Goal: Information Seeking & Learning: Learn about a topic

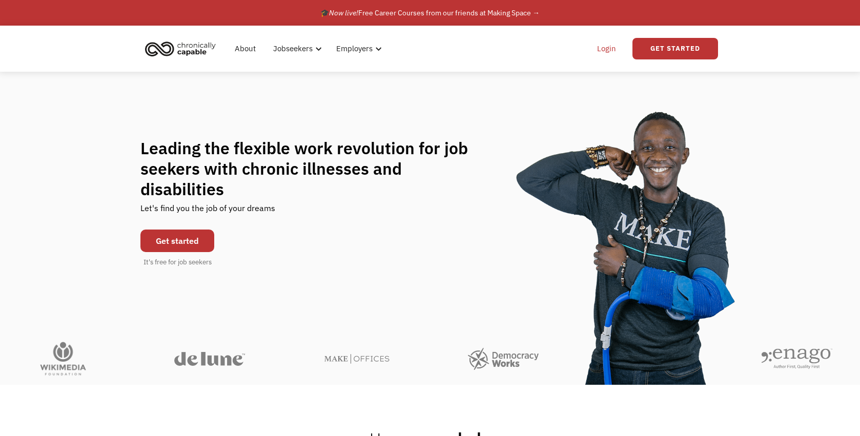
click at [601, 50] on link "Login" at bounding box center [606, 48] width 31 height 33
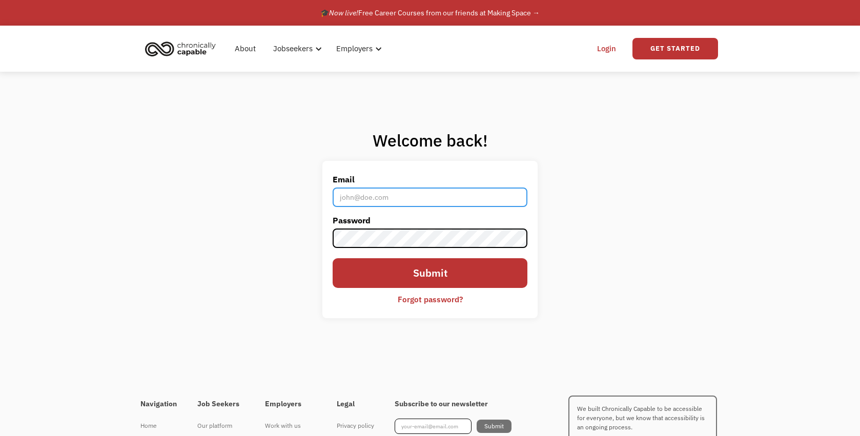
type input "mia.g.mccall@gmail.com"
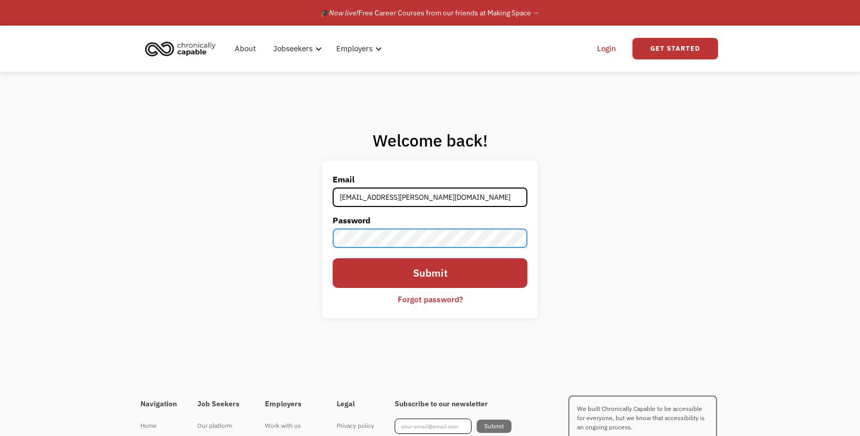
click at [430, 274] on input "Submit" at bounding box center [430, 273] width 195 height 30
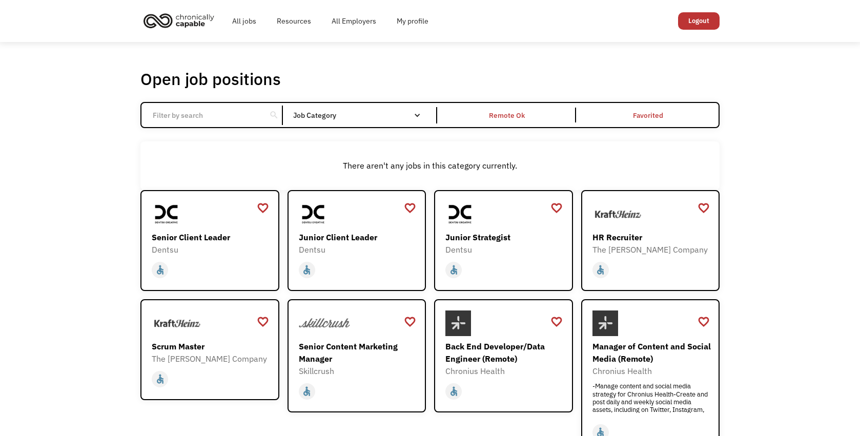
click at [391, 72] on div "Open job positions You have X liked items Search" at bounding box center [429, 79] width 579 height 20
click at [243, 111] on input "Email Form" at bounding box center [204, 115] width 114 height 19
click input "Email Form" at bounding box center [0, 0] width 0 height 0
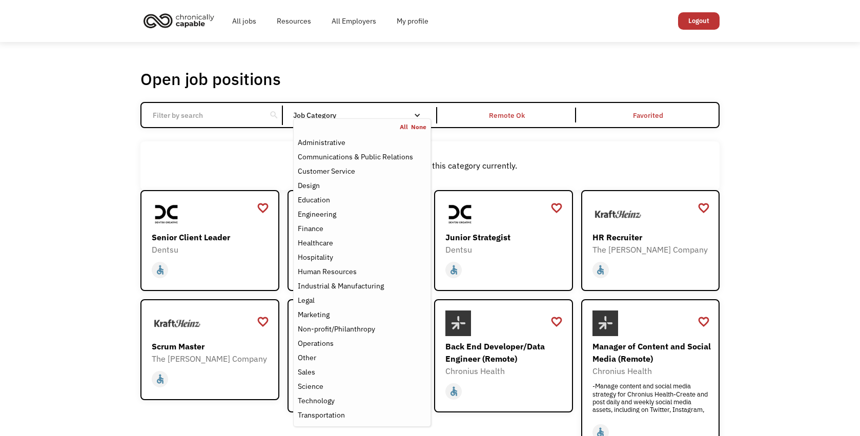
click at [373, 118] on nav "All None Administrative Communications & Public Relations Customer Service Desi…" at bounding box center [362, 272] width 138 height 308
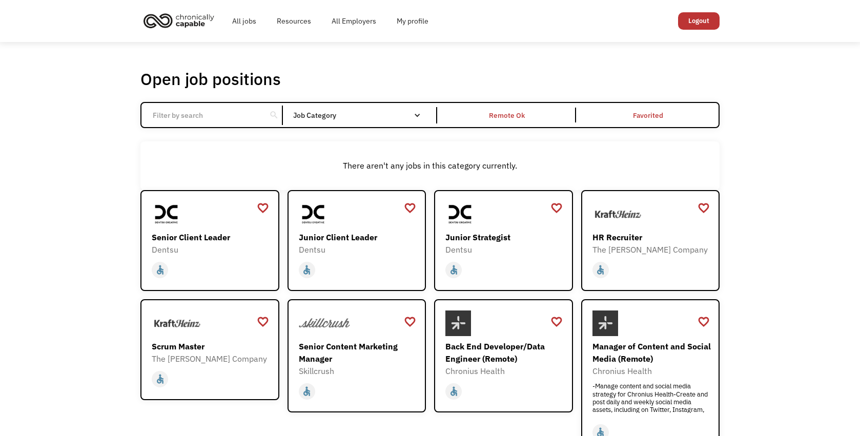
click at [269, 149] on div "There aren't any jobs in this category currently." at bounding box center [429, 165] width 579 height 49
click at [230, 114] on input "Email Form" at bounding box center [204, 115] width 114 height 19
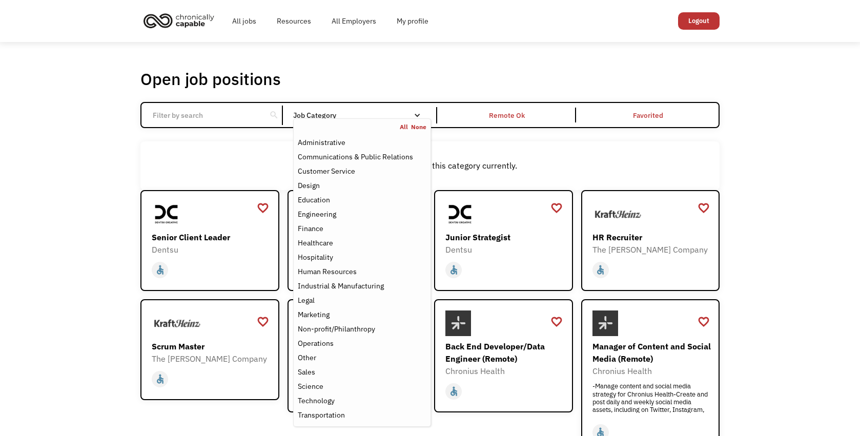
click at [391, 109] on div "Job Category" at bounding box center [362, 115] width 138 height 16
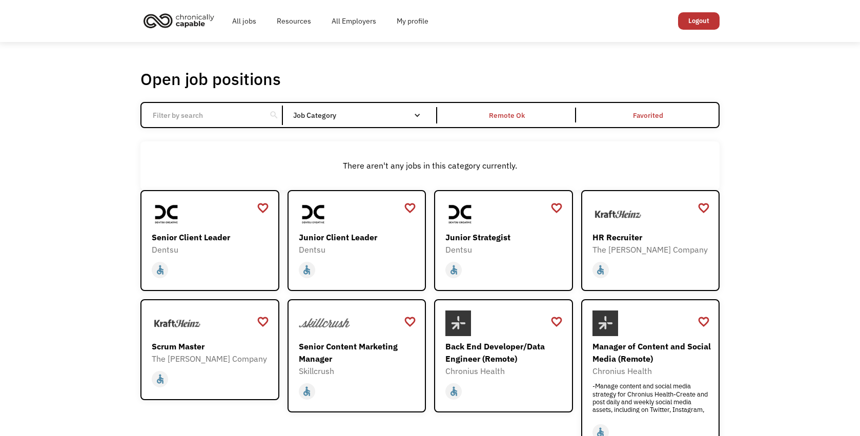
click at [396, 112] on div "Job Category" at bounding box center [362, 115] width 138 height 7
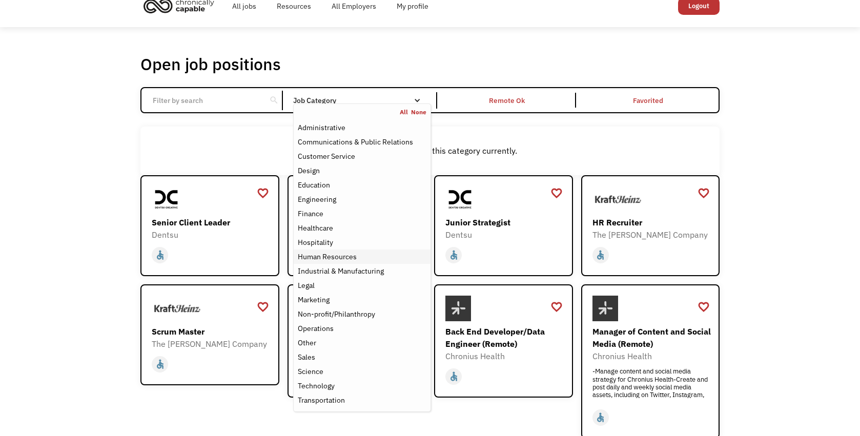
scroll to position [21, 0]
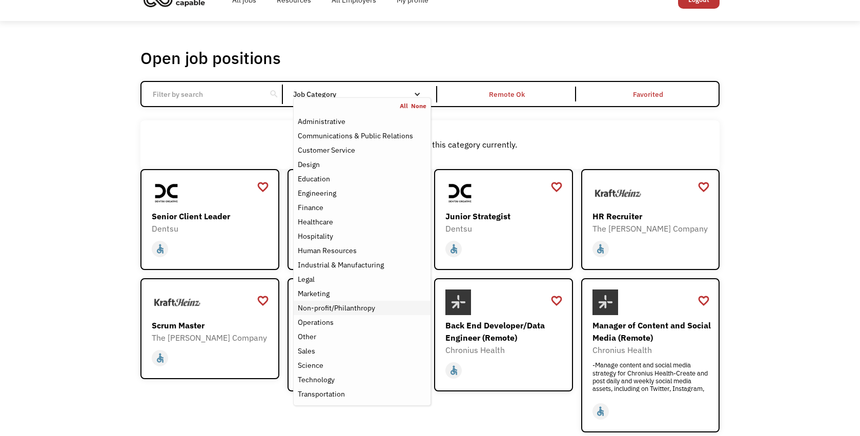
click at [360, 308] on div "Non-profit/Philanthropy" at bounding box center [336, 308] width 77 height 12
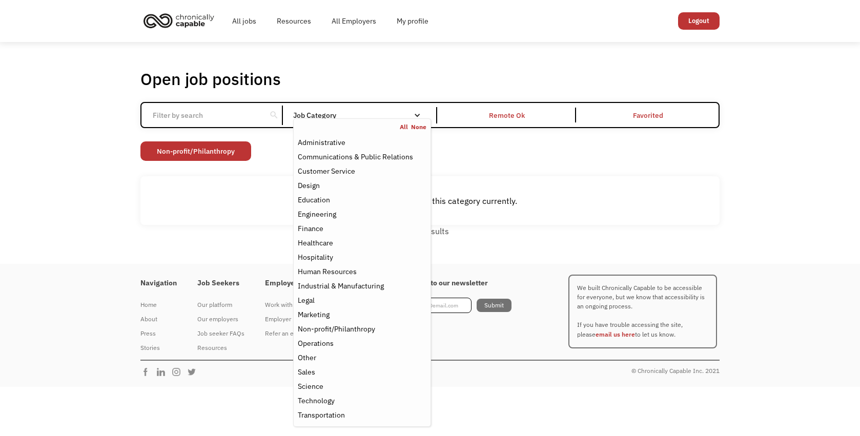
click at [181, 221] on div "There aren't any jobs in this category currently." at bounding box center [429, 200] width 579 height 49
click at [394, 123] on div "All None" at bounding box center [362, 127] width 137 height 8
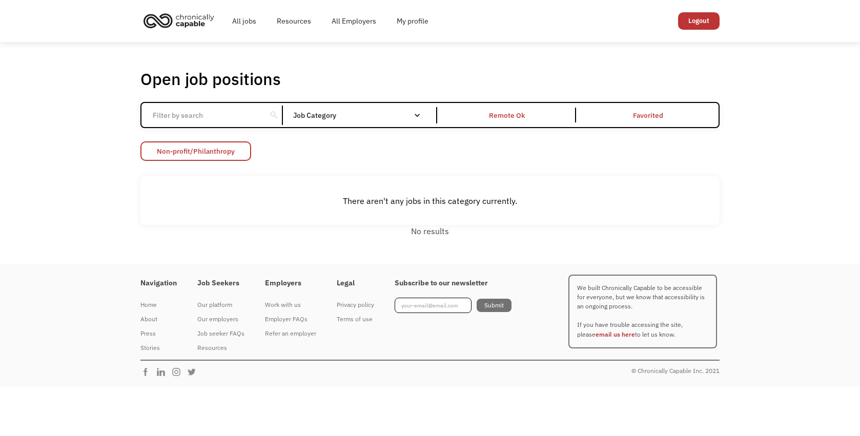
click at [209, 153] on link "Non-profit/Philanthropy" at bounding box center [195, 150] width 111 height 19
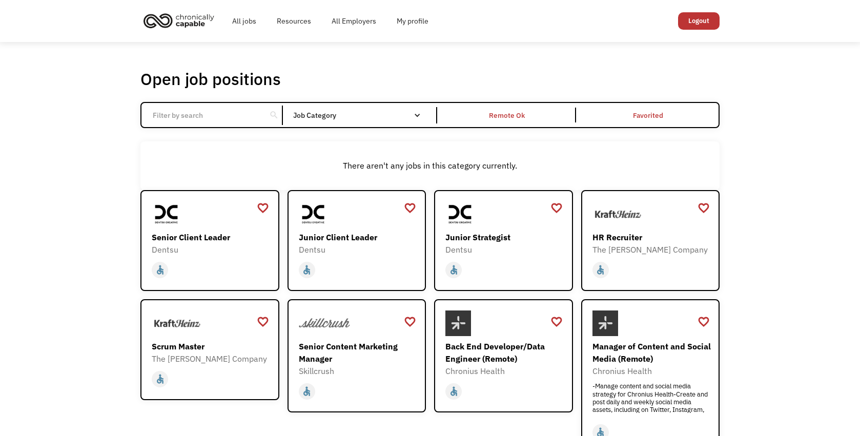
click at [363, 126] on div "search Filter by category Administration Communications & Public Relations Cust…" at bounding box center [429, 115] width 579 height 26
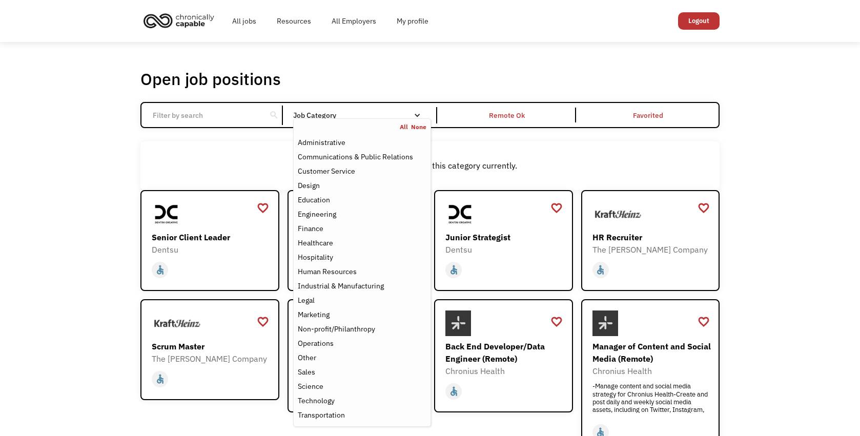
click at [379, 116] on div "Job Category" at bounding box center [362, 115] width 138 height 7
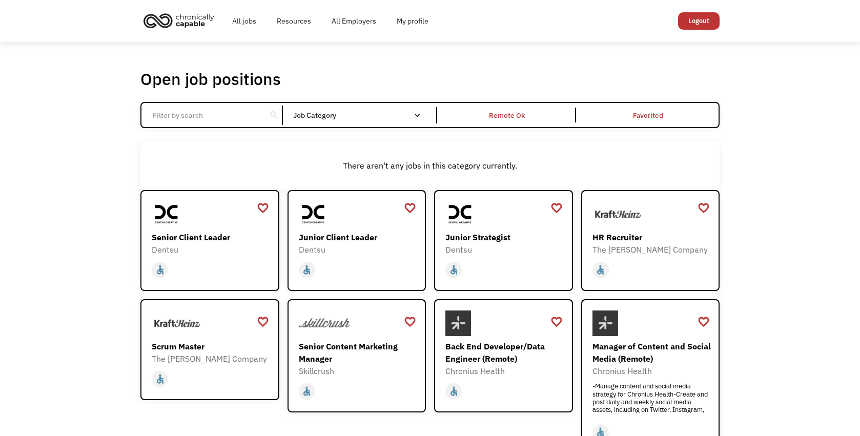
click at [379, 116] on div "Job Category" at bounding box center [362, 115] width 138 height 7
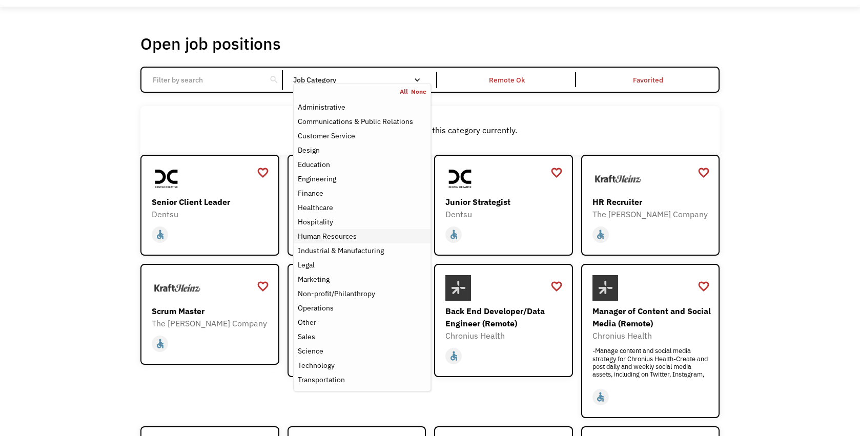
scroll to position [36, 0]
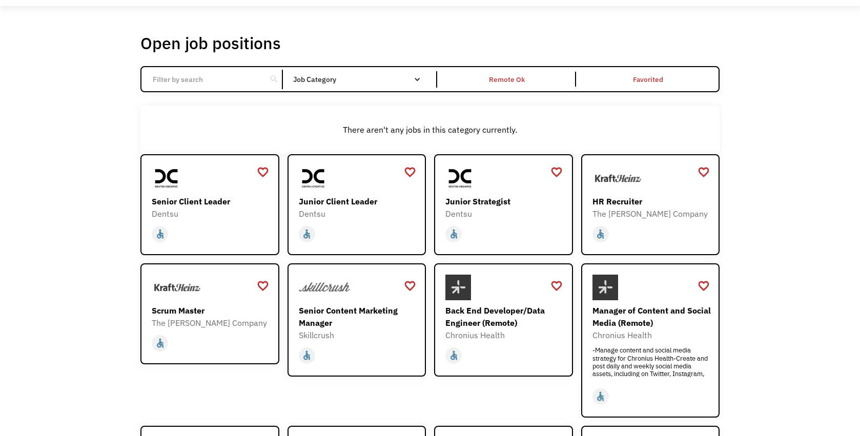
click at [279, 141] on div "There aren't any jobs in this category currently." at bounding box center [429, 130] width 579 height 49
click at [757, 60] on div "Open job positions You have X liked items Search search Filter by category Admi…" at bounding box center [430, 312] width 860 height 612
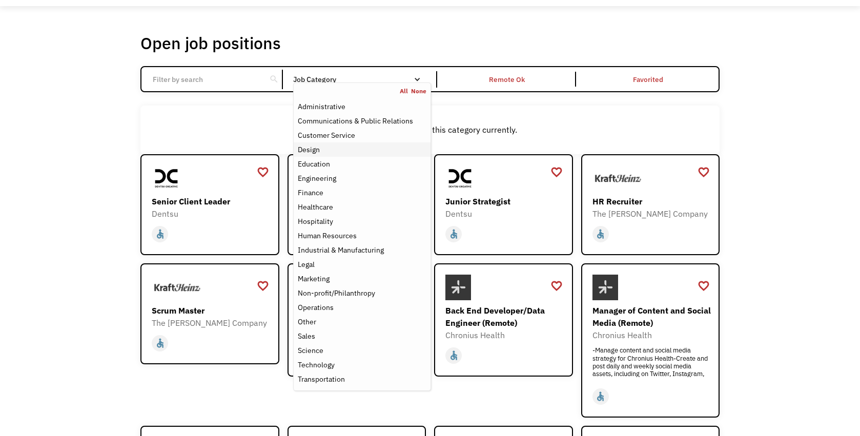
click at [343, 149] on div "Design" at bounding box center [362, 149] width 129 height 12
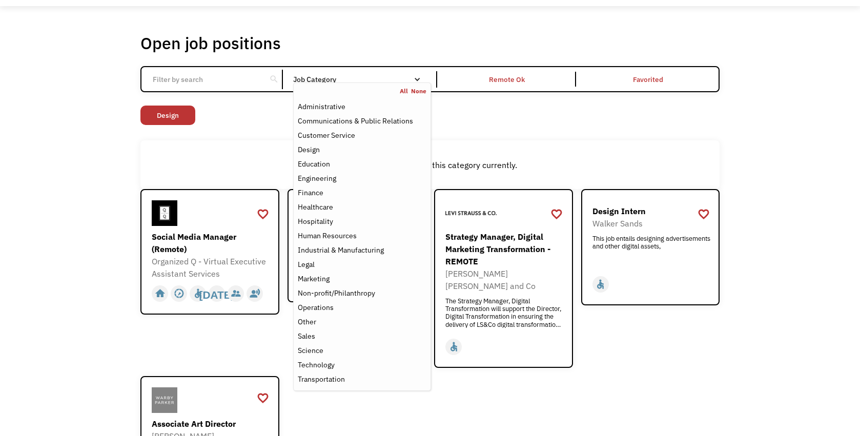
click at [82, 133] on div "Open job positions You have X liked items Search search Filter by category Admi…" at bounding box center [430, 275] width 860 height 538
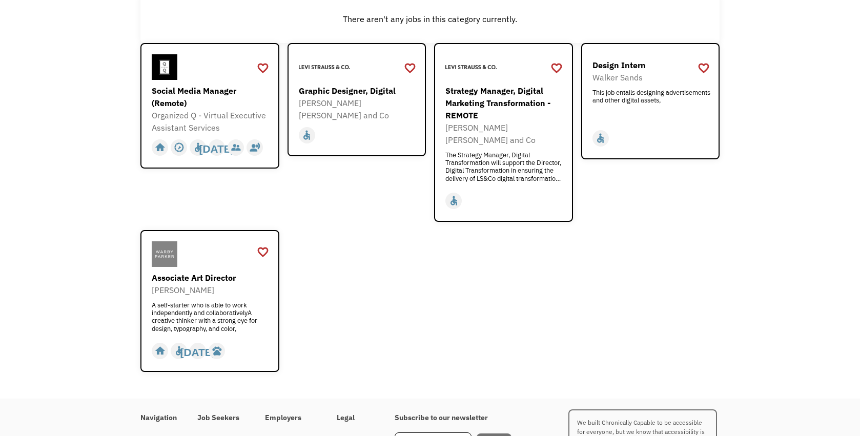
scroll to position [177, 0]
